Goal: Information Seeking & Learning: Learn about a topic

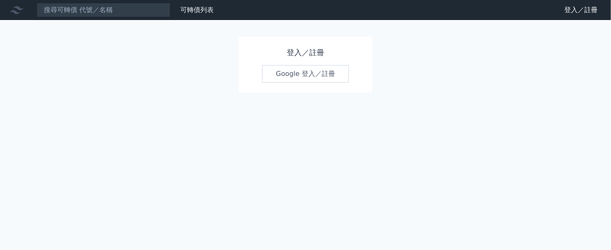
click at [303, 54] on h1 "登入／註冊" at bounding box center [305, 53] width 87 height 12
click at [290, 56] on h1 "登入／註冊" at bounding box center [305, 53] width 87 height 12
click at [291, 76] on link "Google 登入／註冊" at bounding box center [305, 74] width 87 height 18
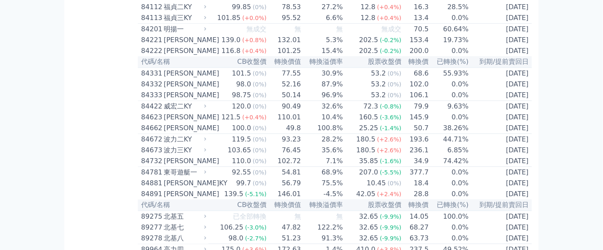
scroll to position [4640, 0]
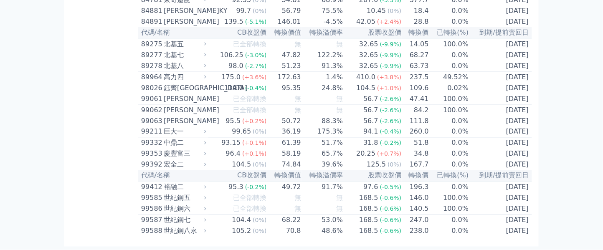
drag, startPoint x: 227, startPoint y: 100, endPoint x: 455, endPoint y: 101, distance: 228.7
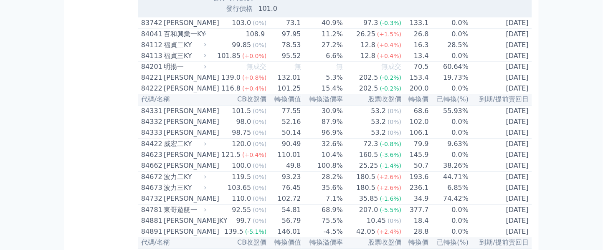
scroll to position [4696, 0]
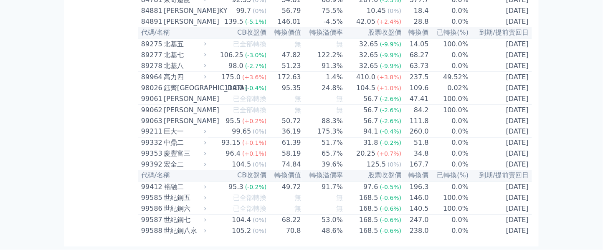
scroll to position [4691, 0]
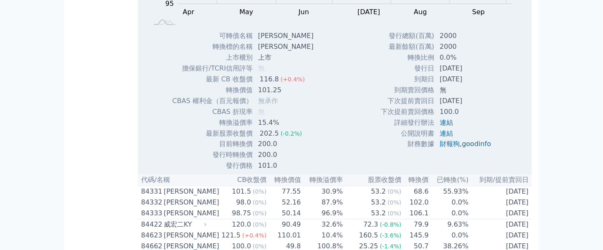
scroll to position [4580, 0]
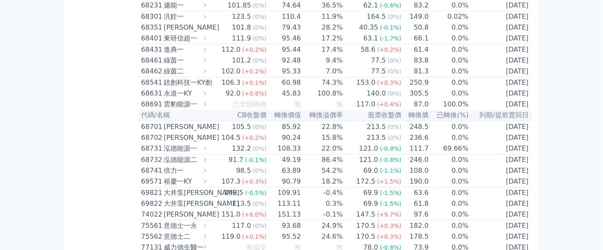
scroll to position [3912, 0]
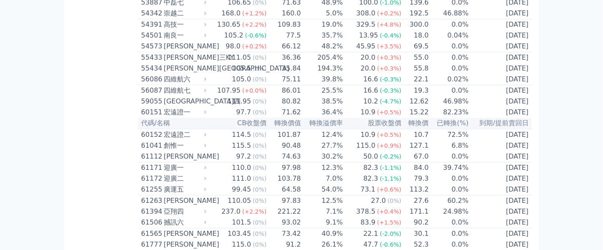
scroll to position [2799, 0]
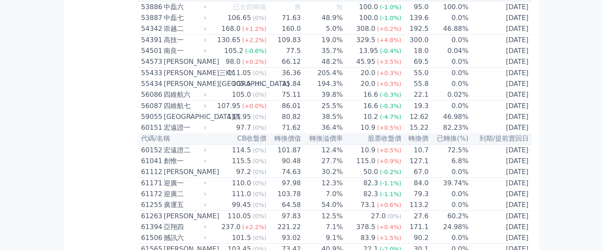
drag, startPoint x: 382, startPoint y: 17, endPoint x: 372, endPoint y: 2, distance: 18.1
click at [374, 4] on table "代碼/名稱 CB收盤價 轉換價值 轉換溢價率 股票收盤價 轉換價 已轉換(%) 到期/提前賣回日 11011 台泥一永 96.9 (-0.5%) 64.93 …" at bounding box center [335, 72] width 394 height 5603
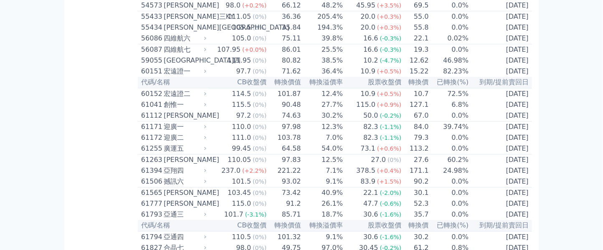
scroll to position [2855, 0]
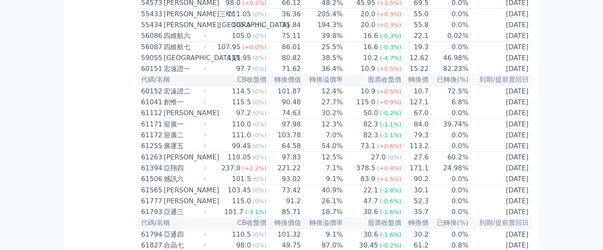
scroll to position [3133, 0]
